Goal: Information Seeking & Learning: Learn about a topic

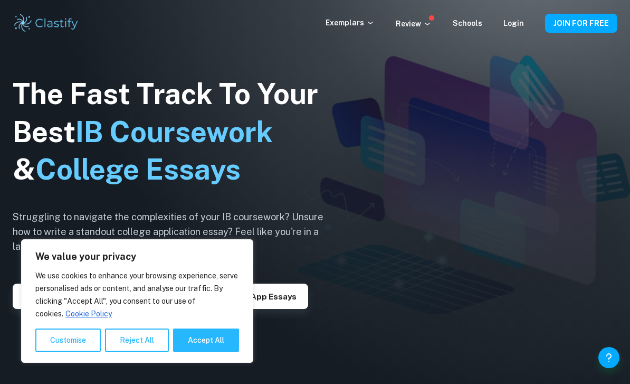
click at [201, 338] on button "Accept All" at bounding box center [206, 339] width 66 height 23
checkbox input "true"
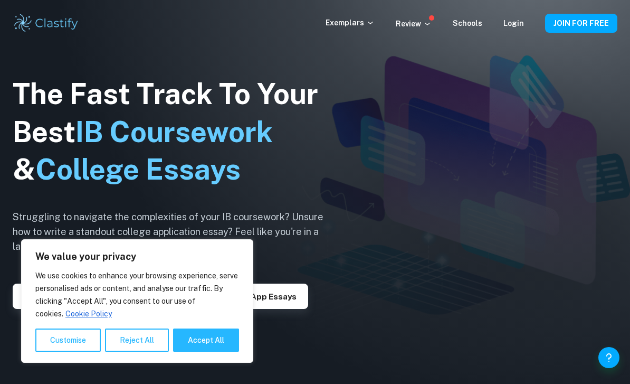
checkbox input "true"
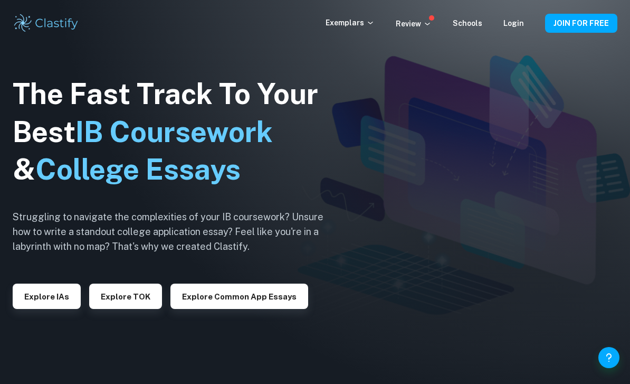
click at [499, 28] on div "Exemplars Review Schools Login" at bounding box center [434, 23] width 219 height 13
click at [504, 9] on div "Exemplars Review Schools Login JOIN FOR FREE" at bounding box center [315, 23] width 630 height 46
click at [515, 27] on link "Login" at bounding box center [513, 23] width 21 height 8
click at [44, 309] on button "Explore IAs" at bounding box center [47, 295] width 68 height 25
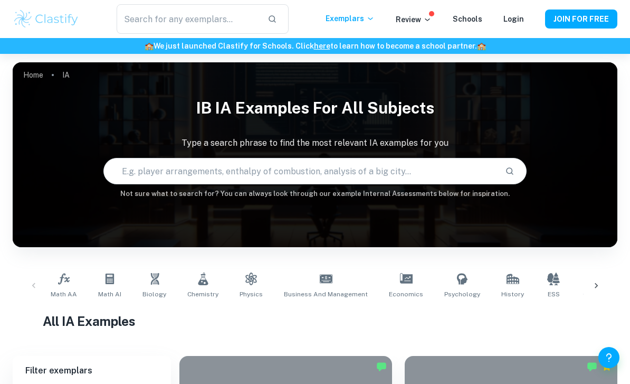
click at [205, 24] on input "text" at bounding box center [188, 19] width 142 height 30
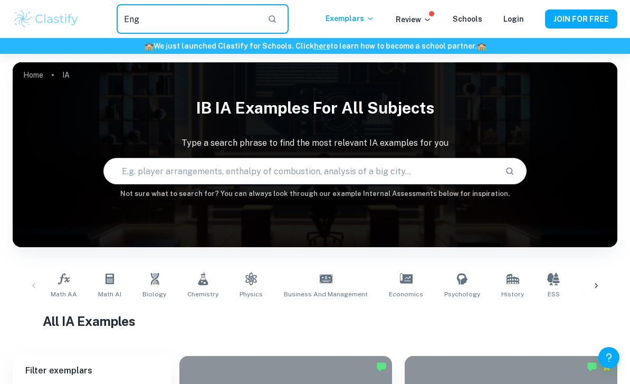
type input "Engl"
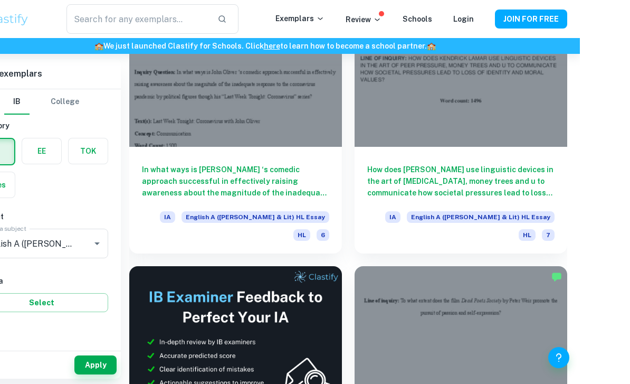
scroll to position [434, 0]
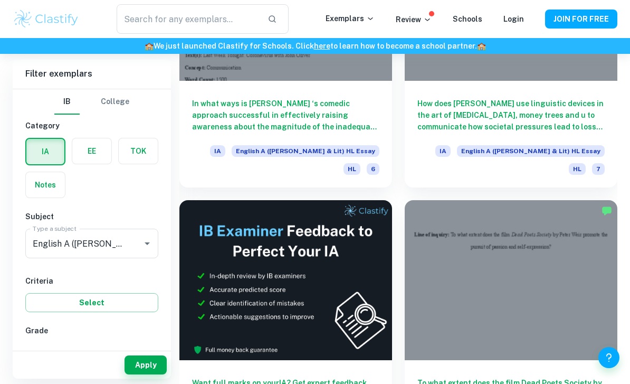
click at [473, 261] on div at bounding box center [511, 279] width 213 height 159
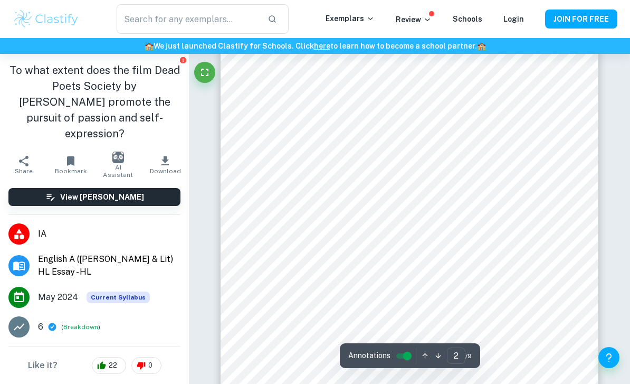
scroll to position [698, 0]
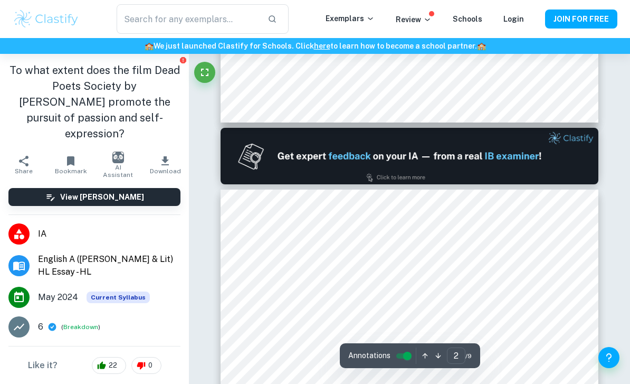
type input "1"
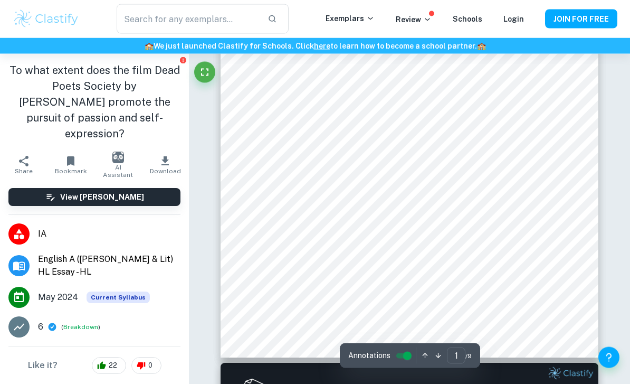
scroll to position [0, 0]
